Goal: Task Accomplishment & Management: Use online tool/utility

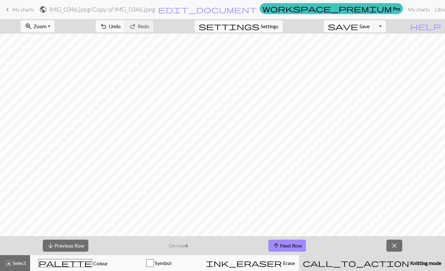
click at [299, 241] on button "arrow_upward Next Row" at bounding box center [287, 245] width 38 height 12
click at [201, 268] on button "Symbol" at bounding box center [159, 263] width 86 height 16
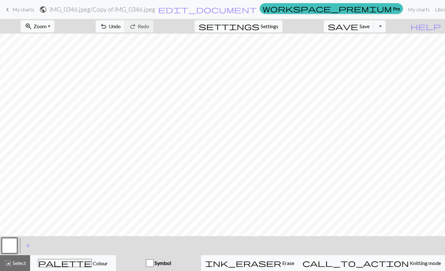
click at [197, 261] on div "Symbol" at bounding box center [159, 263] width 78 height 8
click at [197, 264] on div "Symbol" at bounding box center [159, 263] width 78 height 8
click at [401, 256] on button "call_to_action Knitting mode Knitting mode" at bounding box center [371, 263] width 147 height 16
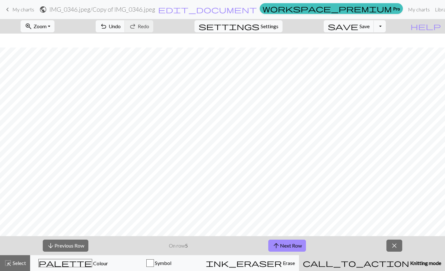
scroll to position [0, 0]
click at [54, 22] on button "zoom_in Zoom Zoom" at bounding box center [38, 26] width 34 height 12
click at [69, 38] on button "Fit all" at bounding box center [46, 40] width 50 height 10
click at [54, 30] on button "zoom_in Zoom Zoom" at bounding box center [38, 26] width 34 height 12
click at [68, 59] on button "Fit height" at bounding box center [46, 60] width 50 height 10
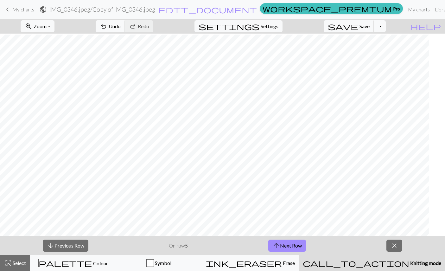
scroll to position [122, 468]
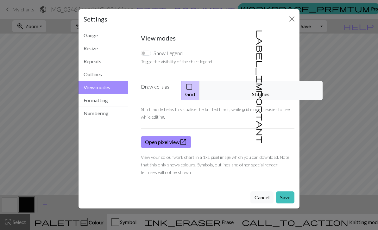
click at [293, 15] on button "Close" at bounding box center [292, 19] width 10 height 10
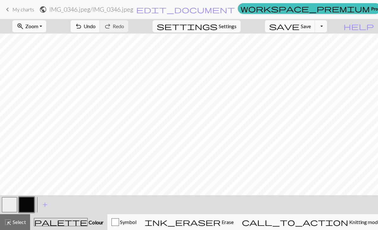
click at [17, 7] on span "My charts" at bounding box center [23, 9] width 22 height 6
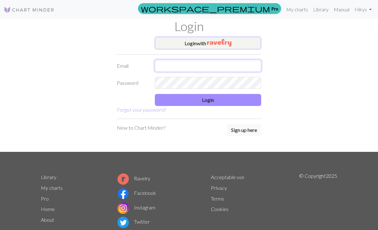
click at [246, 60] on input "text" at bounding box center [208, 66] width 106 height 12
type input "cd2667514@gmail.com"
click at [251, 100] on button "Login" at bounding box center [208, 100] width 106 height 12
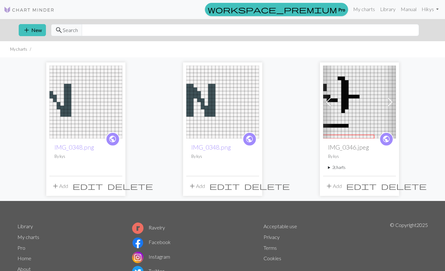
click at [30, 25] on button "add New" at bounding box center [32, 30] width 27 height 12
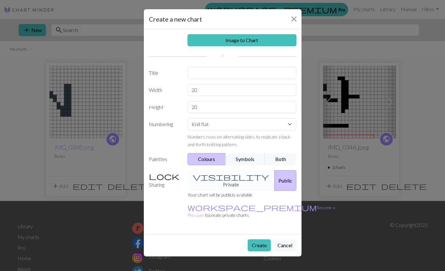
click at [228, 171] on div "visibility Private Public" at bounding box center [242, 180] width 117 height 21
click at [225, 178] on div "visibility Private Public" at bounding box center [242, 180] width 117 height 21
click at [225, 172] on div "visibility Private Public" at bounding box center [242, 180] width 117 height 21
click at [225, 171] on div "visibility Private Public" at bounding box center [242, 180] width 117 height 21
click at [224, 180] on div "visibility Private Public" at bounding box center [242, 180] width 117 height 21
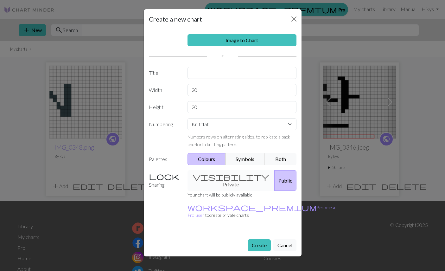
click at [224, 180] on div "visibility Private Public" at bounding box center [242, 180] width 117 height 21
click at [279, 35] on link "Image to Chart" at bounding box center [242, 40] width 109 height 12
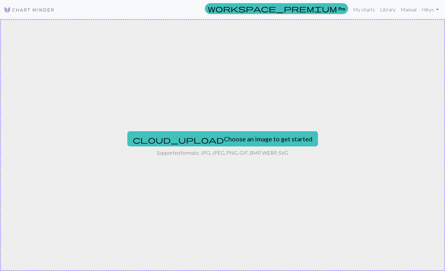
click at [248, 133] on button "cloud_upload Choose an image to get started" at bounding box center [222, 138] width 191 height 15
type input "C:\fakepath\IMG_0342.png"
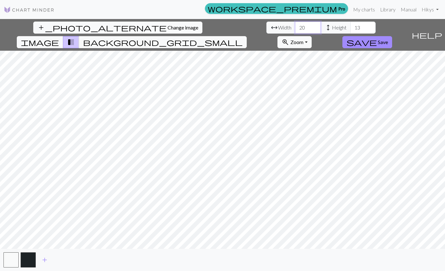
click at [295, 22] on input "20" at bounding box center [307, 28] width 25 height 12
type input "2"
type input "112"
click at [350, 30] on input "13" at bounding box center [362, 28] width 25 height 12
type input "1"
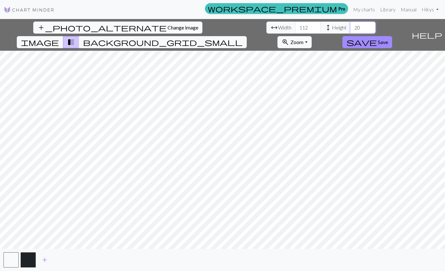
type input "20"
click at [247, 36] on button "background_grid_small" at bounding box center [163, 42] width 168 height 12
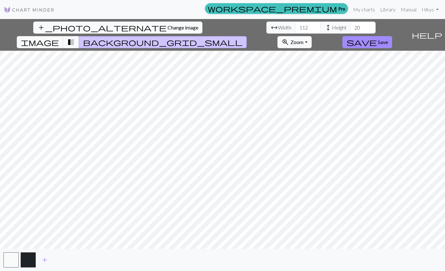
click at [247, 36] on button "background_grid_small" at bounding box center [163, 42] width 168 height 12
click at [75, 38] on span "transition_fade" at bounding box center [71, 42] width 8 height 9
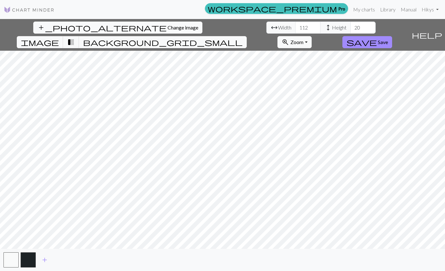
click at [75, 38] on span "transition_fade" at bounding box center [71, 42] width 8 height 9
click at [79, 36] on button "transition_fade" at bounding box center [71, 42] width 16 height 12
click at [59, 38] on span "image" at bounding box center [40, 42] width 38 height 9
click at [75, 38] on span "transition_fade" at bounding box center [71, 42] width 8 height 9
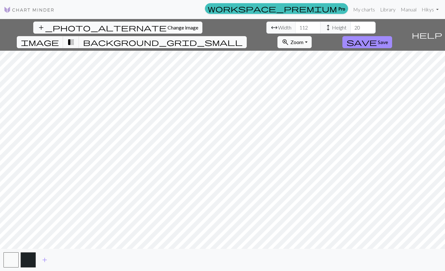
click at [377, 38] on span "save" at bounding box center [362, 42] width 30 height 9
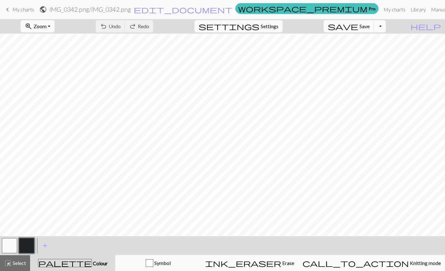
click at [47, 27] on span "Zoom" at bounding box center [40, 26] width 13 height 6
click at [46, 39] on button "Fit all" at bounding box center [46, 40] width 50 height 10
click at [80, 258] on button "palette Colour Colour" at bounding box center [72, 263] width 85 height 16
click at [275, 260] on div "ink_eraser Erase Erase" at bounding box center [249, 263] width 89 height 8
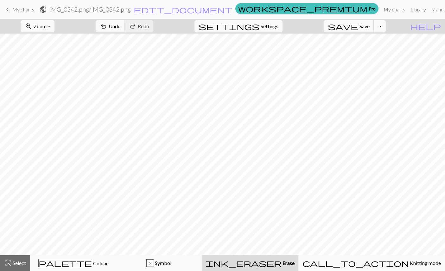
click at [72, 260] on span "palette" at bounding box center [65, 262] width 53 height 9
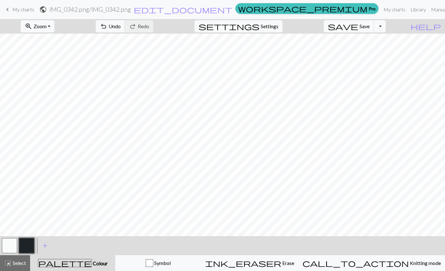
click at [13, 248] on button "button" at bounding box center [9, 245] width 15 height 15
click at [27, 246] on button "button" at bounding box center [26, 245] width 15 height 15
click at [8, 245] on button "button" at bounding box center [9, 245] width 15 height 15
click at [25, 246] on button "button" at bounding box center [26, 245] width 15 height 15
click at [12, 243] on button "button" at bounding box center [9, 245] width 15 height 15
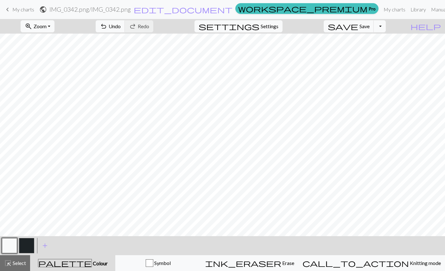
click at [30, 242] on button "button" at bounding box center [26, 245] width 15 height 15
click at [10, 244] on button "button" at bounding box center [9, 245] width 15 height 15
click at [28, 244] on button "button" at bounding box center [26, 245] width 15 height 15
click at [11, 245] on button "button" at bounding box center [9, 245] width 15 height 15
click at [28, 245] on button "button" at bounding box center [26, 245] width 15 height 15
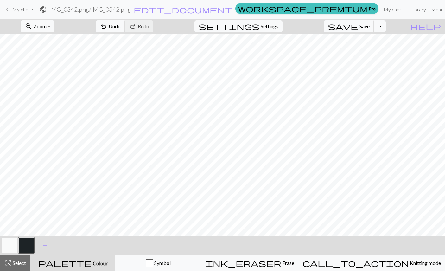
click at [13, 247] on button "button" at bounding box center [9, 245] width 15 height 15
click at [26, 243] on button "button" at bounding box center [26, 245] width 15 height 15
click at [10, 245] on button "button" at bounding box center [9, 245] width 15 height 15
click at [25, 245] on button "button" at bounding box center [26, 245] width 15 height 15
click at [10, 245] on button "button" at bounding box center [9, 245] width 15 height 15
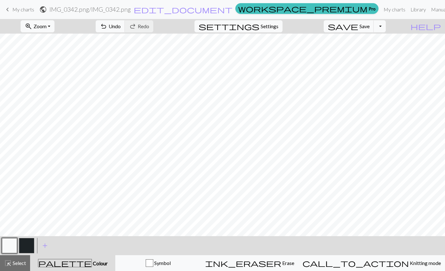
click at [125, 31] on button "undo Undo Undo" at bounding box center [110, 26] width 29 height 12
click at [107, 30] on span "undo" at bounding box center [104, 26] width 8 height 9
click at [107, 29] on span "undo" at bounding box center [104, 26] width 8 height 9
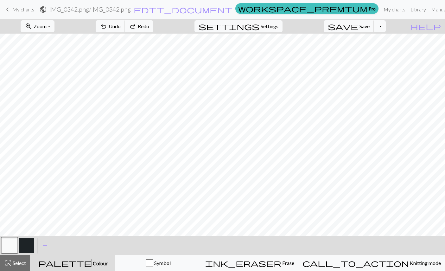
click at [107, 29] on span "undo" at bounding box center [104, 26] width 8 height 9
click at [107, 28] on span "undo" at bounding box center [104, 26] width 8 height 9
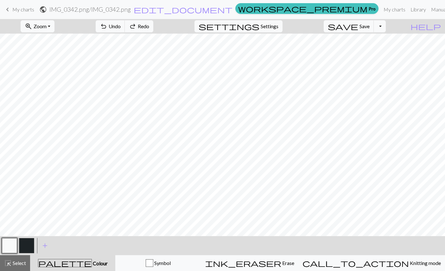
click at [107, 29] on span "undo" at bounding box center [104, 26] width 8 height 9
click at [107, 28] on span "undo" at bounding box center [104, 26] width 8 height 9
click at [107, 27] on span "undo" at bounding box center [104, 26] width 8 height 9
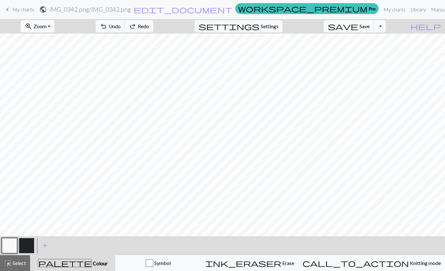
click at [107, 27] on span "undo" at bounding box center [104, 26] width 8 height 9
click at [107, 28] on span "undo" at bounding box center [104, 26] width 8 height 9
click at [107, 29] on span "undo" at bounding box center [104, 26] width 8 height 9
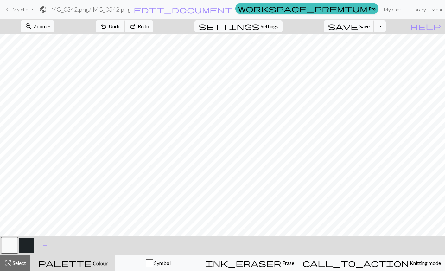
click at [107, 29] on span "undo" at bounding box center [104, 26] width 8 height 9
click at [107, 27] on span "undo" at bounding box center [104, 26] width 8 height 9
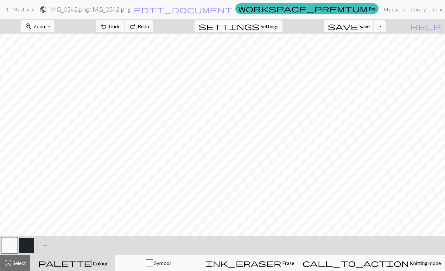
click at [107, 27] on span "undo" at bounding box center [104, 26] width 8 height 9
click at [107, 26] on span "undo" at bounding box center [104, 26] width 8 height 9
click at [107, 27] on span "undo" at bounding box center [104, 26] width 8 height 9
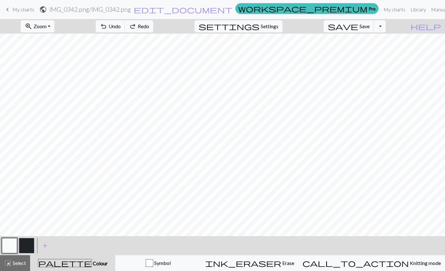
click at [107, 28] on span "undo" at bounding box center [104, 26] width 8 height 9
click at [107, 27] on span "undo" at bounding box center [104, 26] width 8 height 9
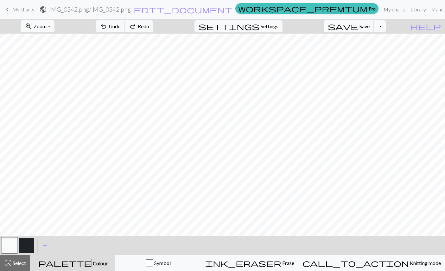
click at [107, 27] on span "undo" at bounding box center [104, 26] width 8 height 9
click at [107, 25] on span "undo" at bounding box center [104, 26] width 8 height 9
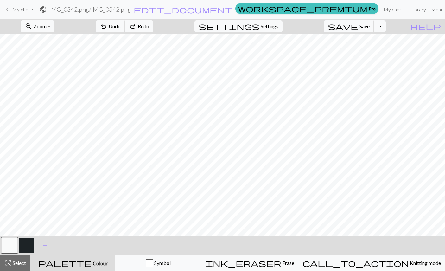
click at [125, 24] on button "undo Undo Undo" at bounding box center [110, 26] width 29 height 12
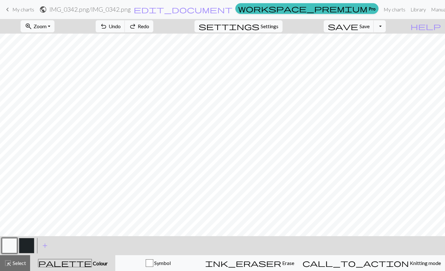
click at [125, 24] on button "undo Undo Undo" at bounding box center [110, 26] width 29 height 12
click at [135, 24] on div "undo Undo Undo redo Redo Redo" at bounding box center [124, 26] width 67 height 15
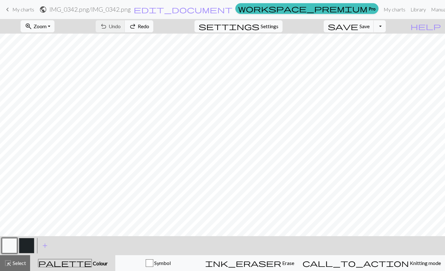
click at [136, 24] on div "undo Undo Undo redo Redo Redo" at bounding box center [124, 26] width 67 height 15
click at [137, 25] on div "undo Undo Undo redo Redo Redo" at bounding box center [124, 26] width 67 height 15
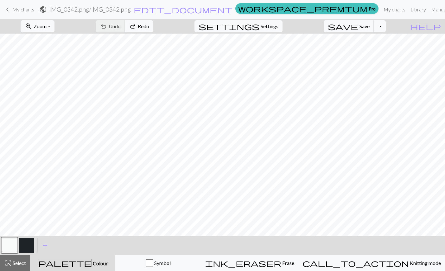
click at [137, 25] on div "undo Undo Undo redo Redo Redo" at bounding box center [124, 26] width 67 height 15
click at [47, 29] on span "Zoom" at bounding box center [40, 26] width 13 height 6
click at [41, 37] on button "Fit all" at bounding box center [46, 40] width 50 height 10
click at [29, 240] on button "button" at bounding box center [26, 245] width 15 height 15
click at [13, 246] on button "button" at bounding box center [9, 245] width 15 height 15
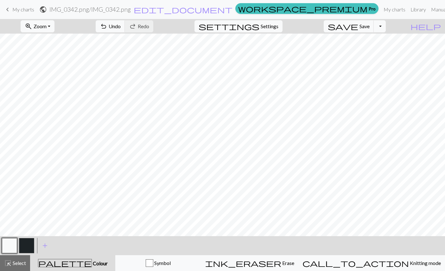
click at [28, 243] on button "button" at bounding box center [26, 245] width 15 height 15
click at [14, 245] on button "button" at bounding box center [9, 245] width 15 height 15
click at [26, 242] on button "button" at bounding box center [26, 245] width 15 height 15
click at [6, 244] on button "button" at bounding box center [9, 245] width 15 height 15
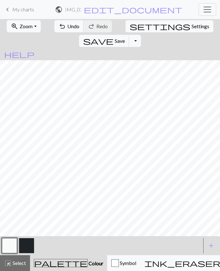
click at [22, 260] on span "Select" at bounding box center [19, 263] width 14 height 6
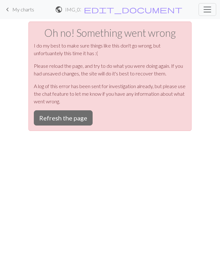
click at [54, 114] on button "Refresh the page" at bounding box center [63, 117] width 59 height 15
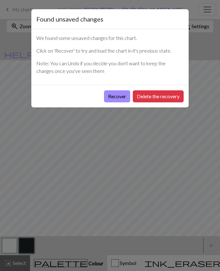
click at [113, 94] on button "Recover" at bounding box center [117, 96] width 26 height 12
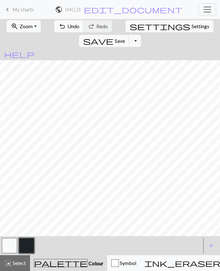
click at [20, 25] on span "Zoom" at bounding box center [26, 26] width 13 height 6
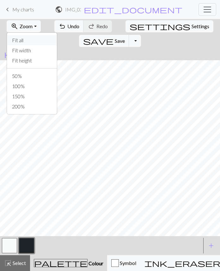
click at [16, 36] on button "Fit all" at bounding box center [32, 40] width 50 height 10
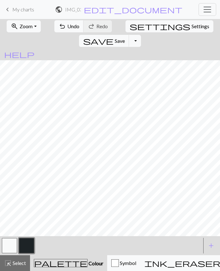
click at [59, 27] on span "undo" at bounding box center [63, 26] width 8 height 9
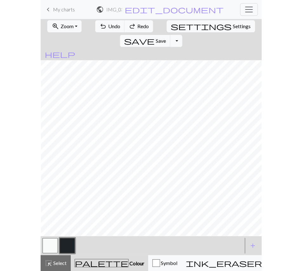
scroll to position [0, 113]
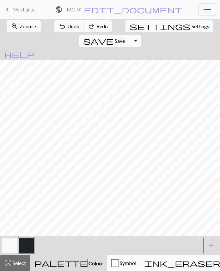
click at [28, 245] on button "button" at bounding box center [26, 245] width 15 height 15
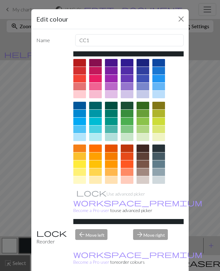
click at [26, 232] on div "Edit colour Name CC1 Use advanced picker workspace_premium Become a Pro user to…" at bounding box center [110, 135] width 220 height 271
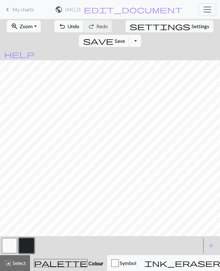
click at [11, 243] on button "button" at bounding box center [9, 245] width 15 height 15
click at [29, 247] on button "button" at bounding box center [26, 245] width 15 height 15
click at [27, 29] on span "Zoom" at bounding box center [26, 26] width 13 height 6
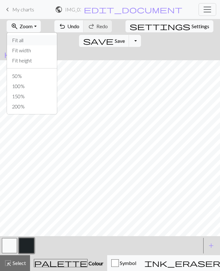
click at [25, 42] on button "Fit all" at bounding box center [32, 40] width 50 height 10
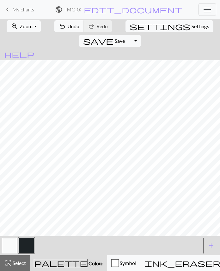
click at [20, 27] on span "Zoom" at bounding box center [26, 26] width 13 height 6
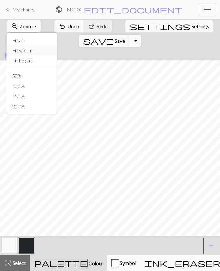
click at [23, 54] on button "Fit width" at bounding box center [32, 50] width 50 height 10
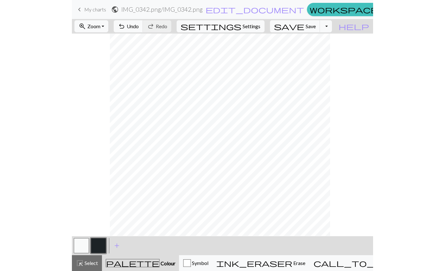
scroll to position [0, 75]
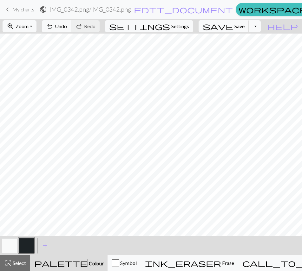
click at [220, 31] on button "save Save Save" at bounding box center [223, 26] width 50 height 12
click at [220, 30] on span "save" at bounding box center [217, 26] width 30 height 9
click at [220, 25] on div "Chart saved Chart saved" at bounding box center [151, 25] width 302 height 50
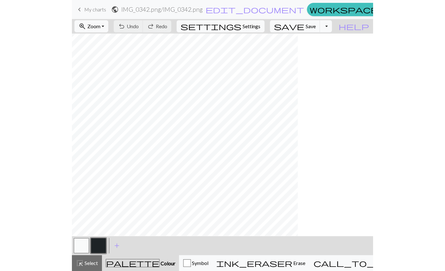
scroll to position [0, 0]
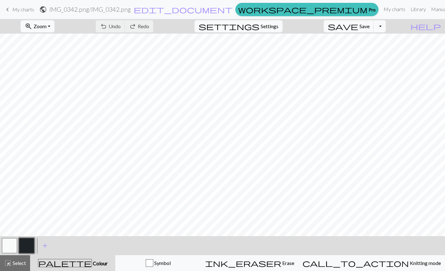
click at [19, 7] on span "My charts" at bounding box center [23, 9] width 22 height 6
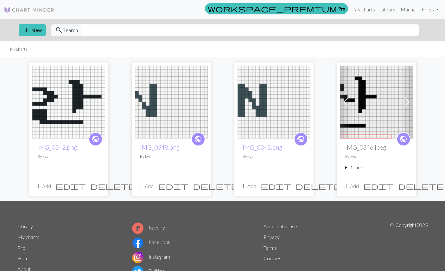
click at [84, 186] on span "edit" at bounding box center [70, 185] width 30 height 9
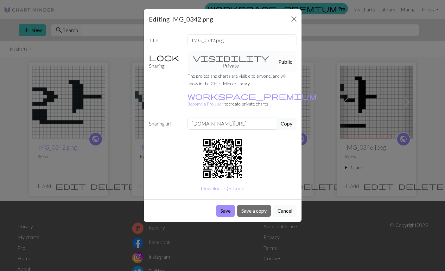
click at [220, 58] on div "visibility Private Public" at bounding box center [242, 61] width 117 height 21
click at [203, 58] on div "visibility Private Public" at bounding box center [242, 61] width 117 height 21
click at [160, 61] on label "Sharing" at bounding box center [164, 61] width 39 height 21
click at [220, 52] on button "Public" at bounding box center [285, 61] width 22 height 21
click at [220, 50] on div "Title IMG_0342.png Sharing visibility Private Public The project and charts are…" at bounding box center [223, 114] width 158 height 170
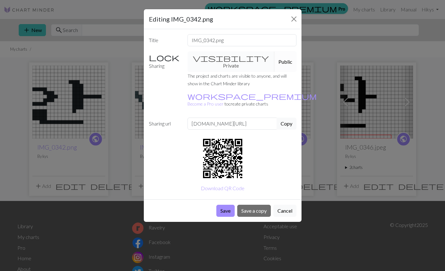
click at [220, 58] on div "visibility Private Public" at bounding box center [242, 61] width 117 height 21
click at [220, 37] on input "IMG_0342.png" at bounding box center [242, 40] width 109 height 12
type input "IMG_0342.pn"
click at [220, 241] on div "Editing IMG_0342.png Title IMG_0342.pn Sharing visibility Private Public The pr…" at bounding box center [222, 135] width 445 height 271
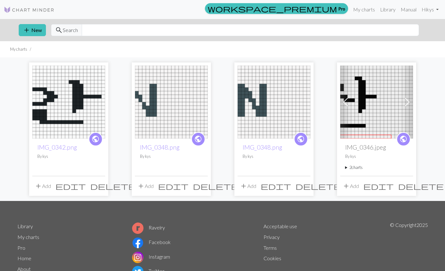
click at [86, 182] on span "edit" at bounding box center [70, 185] width 30 height 9
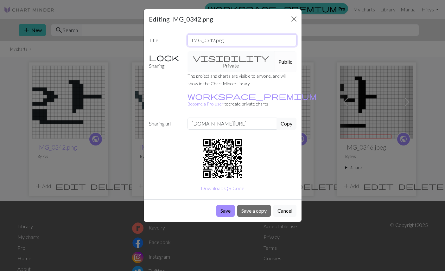
click at [212, 37] on input "IMG_0342.png" at bounding box center [242, 40] width 109 height 12
type input "112코.png"
click at [220, 205] on button "Save" at bounding box center [225, 211] width 18 height 12
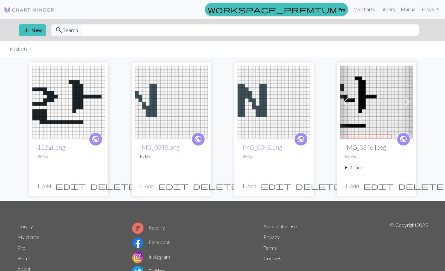
click at [55, 102] on img at bounding box center [68, 102] width 73 height 73
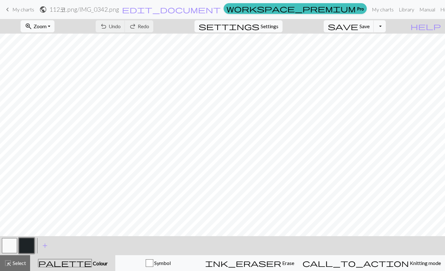
click at [393, 266] on div "call_to_action Knitting mode Knitting mode" at bounding box center [371, 263] width 138 height 8
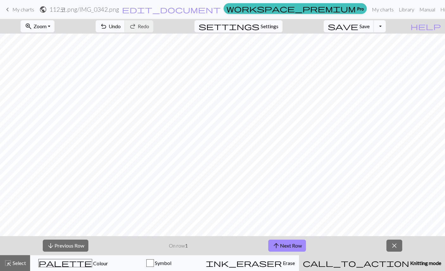
click at [179, 258] on button "Symbol" at bounding box center [159, 263] width 86 height 16
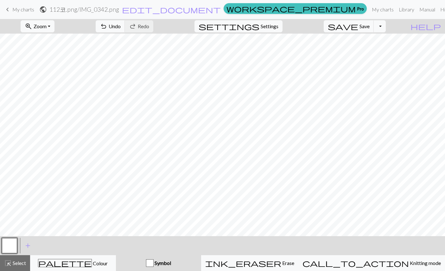
click at [394, 258] on button "call_to_action Knitting mode Knitting mode" at bounding box center [371, 263] width 147 height 16
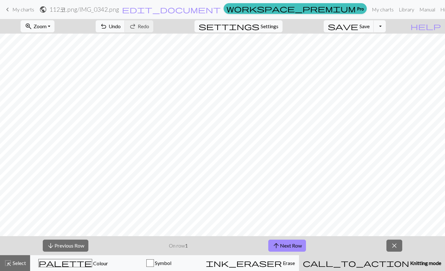
click at [445, 24] on button "help Show me around" at bounding box center [425, 26] width 39 height 12
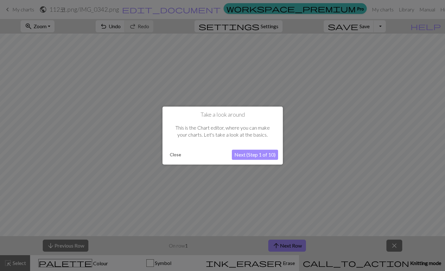
click at [178, 156] on button "Close" at bounding box center [175, 155] width 16 height 10
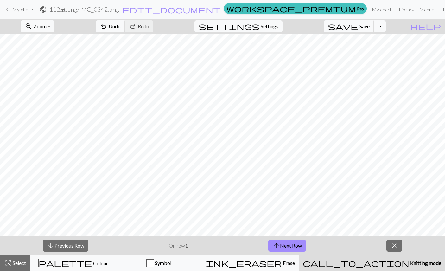
click at [274, 24] on span "Settings" at bounding box center [270, 26] width 18 height 8
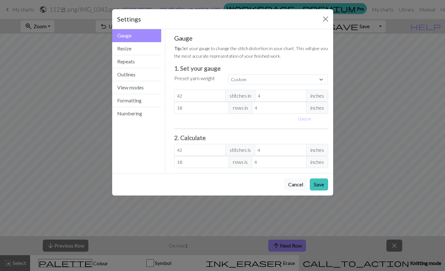
click at [147, 99] on button "Formatting" at bounding box center [136, 100] width 49 height 13
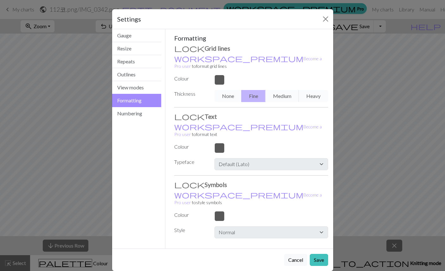
click at [138, 117] on button "Numbering" at bounding box center [136, 113] width 49 height 13
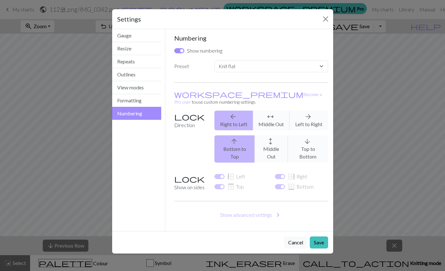
click at [185, 46] on div "Numbering Show numbering Preset Custom Knit flat Knit in the round Lace knittin…" at bounding box center [251, 130] width 154 height 192
click at [181, 49] on input "Show numbering" at bounding box center [179, 50] width 10 height 5
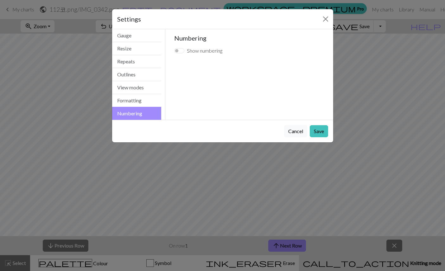
click at [182, 48] on input "Show numbering" at bounding box center [179, 50] width 10 height 5
checkbox input "true"
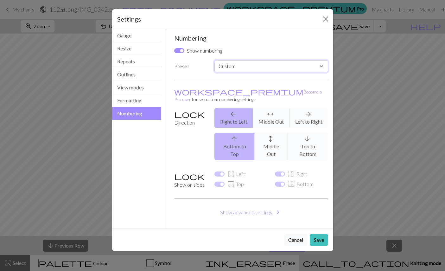
click at [275, 71] on select "Custom Knit flat Knit in the round Lace knitting Cross stitch" at bounding box center [270, 66] width 113 height 12
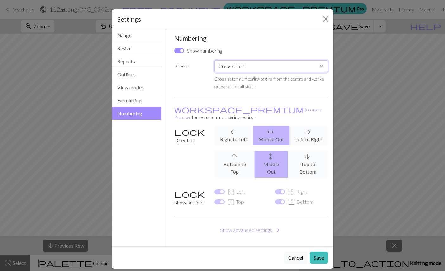
click at [296, 70] on select "Custom Knit flat Knit in the round Lace knitting Cross stitch" at bounding box center [270, 66] width 113 height 12
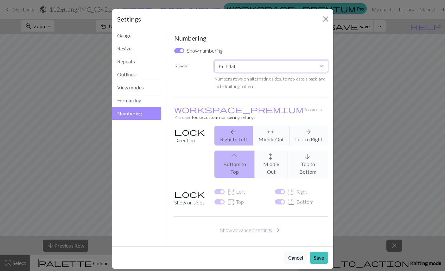
click at [291, 64] on select "Custom Knit flat Knit in the round Lace knitting Cross stitch" at bounding box center [270, 66] width 113 height 12
click at [297, 58] on div "Numbering Show numbering Preset Custom Knit flat Knit in the round Lace knittin…" at bounding box center [251, 137] width 154 height 207
click at [295, 65] on select "Custom Knit flat Knit in the round Lace knitting Cross stitch" at bounding box center [270, 66] width 113 height 12
select select "round"
checkbox input "false"
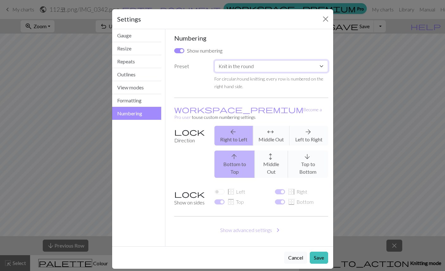
click at [295, 66] on select "Custom Knit flat Knit in the round Lace knitting Cross stitch" at bounding box center [270, 66] width 113 height 12
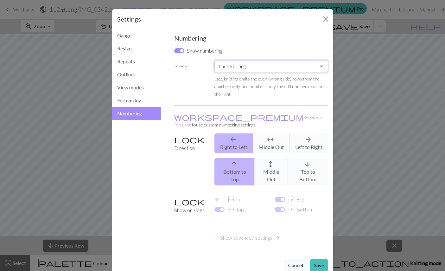
click at [296, 61] on select "Custom Knit flat Knit in the round Lace knitting Cross stitch" at bounding box center [270, 66] width 113 height 12
select select "flat"
checkbox input "true"
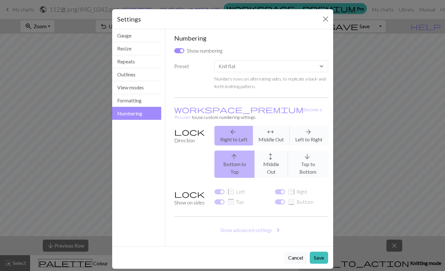
click at [148, 89] on button "View modes" at bounding box center [136, 87] width 49 height 13
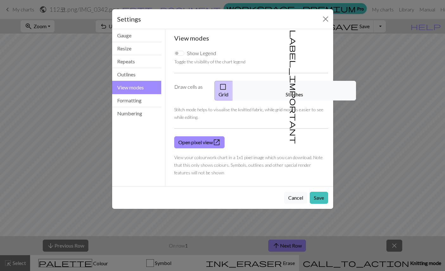
click at [293, 81] on button "label_important Stitches" at bounding box center [294, 91] width 124 height 20
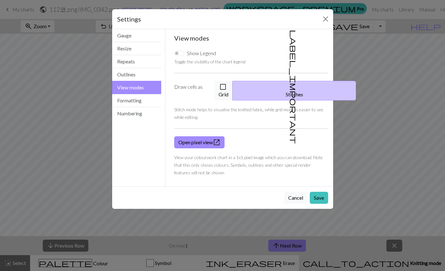
click at [294, 192] on button "Cancel" at bounding box center [295, 198] width 23 height 12
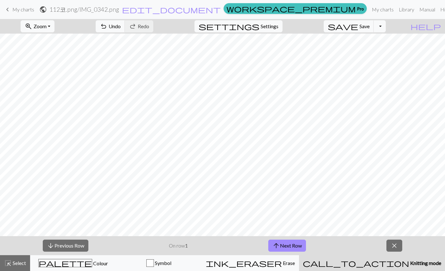
click at [92, 260] on span "Colour" at bounding box center [100, 263] width 16 height 6
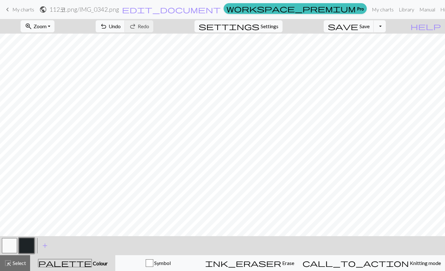
click at [25, 244] on button "button" at bounding box center [26, 245] width 15 height 15
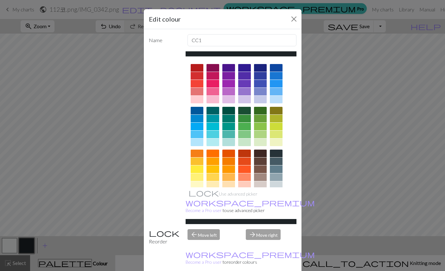
click at [68, 161] on div "Edit colour Name CC1 Use advanced picker workspace_premium Become a Pro user to…" at bounding box center [222, 135] width 445 height 271
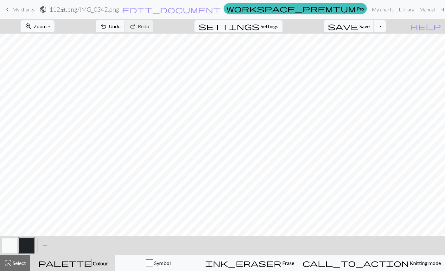
click at [11, 245] on button "button" at bounding box center [9, 245] width 15 height 15
click at [27, 247] on button "button" at bounding box center [26, 245] width 15 height 15
click at [12, 246] on button "button" at bounding box center [9, 245] width 15 height 15
click at [28, 245] on button "button" at bounding box center [26, 245] width 15 height 15
click at [373, 30] on button "save Save Save" at bounding box center [349, 26] width 50 height 12
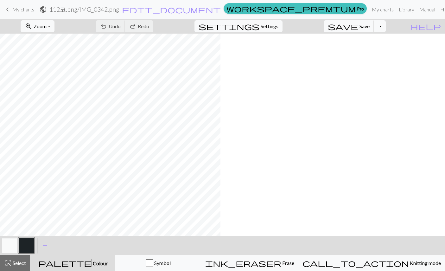
click at [8, 243] on button "button" at bounding box center [9, 245] width 15 height 15
click at [358, 28] on span "save" at bounding box center [343, 26] width 30 height 9
click at [279, 22] on button "settings Settings" at bounding box center [238, 26] width 88 height 12
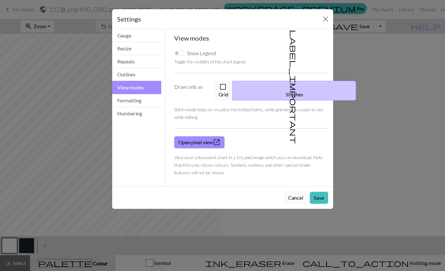
click at [227, 89] on span "check_box_outline_blank" at bounding box center [223, 86] width 8 height 9
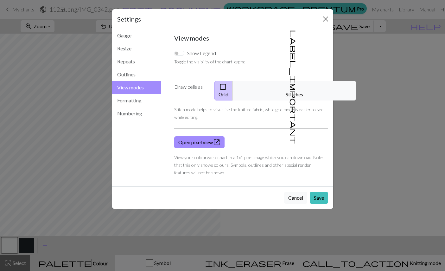
click at [125, 77] on button "Outlines" at bounding box center [136, 74] width 49 height 13
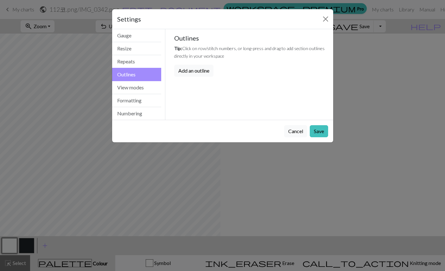
click at [192, 73] on button "Add an outline" at bounding box center [193, 71] width 39 height 12
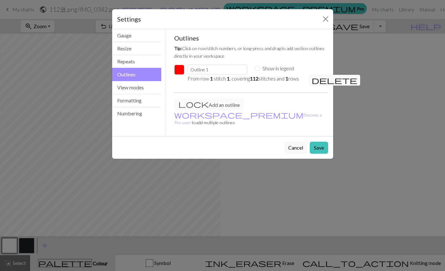
click at [282, 78] on p "From row 1 stitch 1 , covering 112 stitches and 1 rows" at bounding box center [244, 79] width 113 height 8
click at [242, 82] on p "From row 1 stitch 1 , covering 112 stitches and 1 rows" at bounding box center [244, 79] width 113 height 8
click at [259, 68] on input "Show in legend" at bounding box center [257, 68] width 5 height 5
click at [259, 69] on input "Show in legend" at bounding box center [257, 68] width 5 height 5
checkbox input "false"
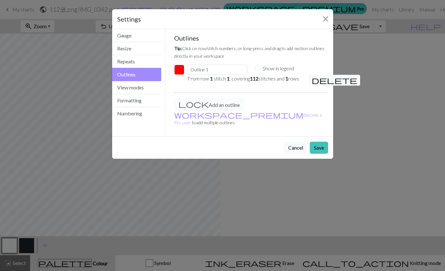
click at [180, 73] on button "button" at bounding box center [179, 70] width 10 height 10
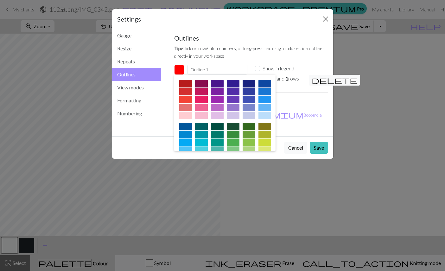
click at [216, 84] on div at bounding box center [217, 84] width 13 height 8
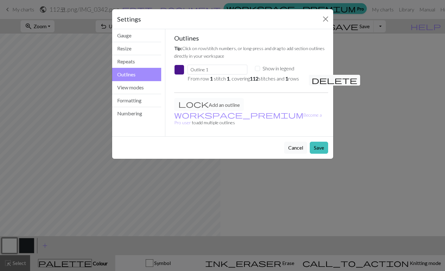
click at [203, 112] on div "Add an outline workspace_premium Become a Pro user to add multiple outlines" at bounding box center [251, 114] width 162 height 33
click at [207, 109] on div "Add an outline workspace_premium Become a Pro user to add multiple outlines" at bounding box center [251, 114] width 162 height 33
click at [320, 146] on button "Save" at bounding box center [319, 148] width 18 height 12
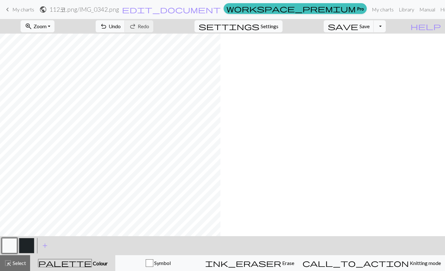
click at [121, 27] on span "Undo" at bounding box center [115, 26] width 12 height 6
click at [268, 21] on button "settings Settings" at bounding box center [238, 26] width 88 height 12
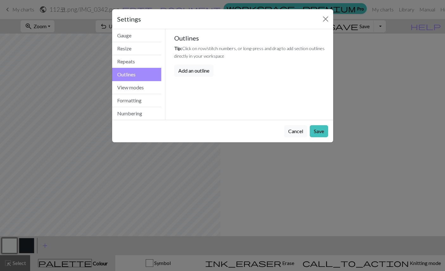
click at [152, 62] on button "Repeats" at bounding box center [136, 61] width 49 height 13
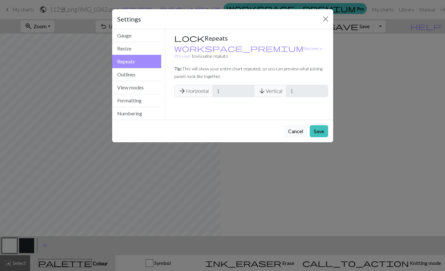
click at [151, 48] on button "Resize" at bounding box center [136, 48] width 49 height 13
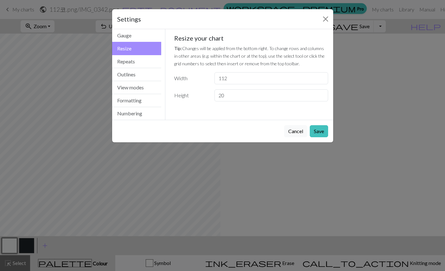
click at [142, 35] on button "Gauge" at bounding box center [136, 35] width 49 height 13
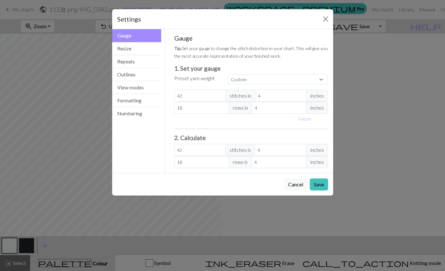
click at [321, 18] on button "Close" at bounding box center [326, 19] width 10 height 10
